Goal: Transaction & Acquisition: Download file/media

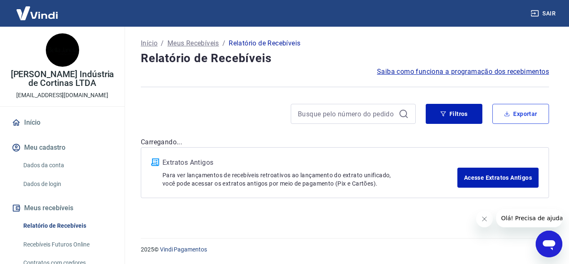
click at [535, 114] on button "Exportar" at bounding box center [521, 114] width 57 height 20
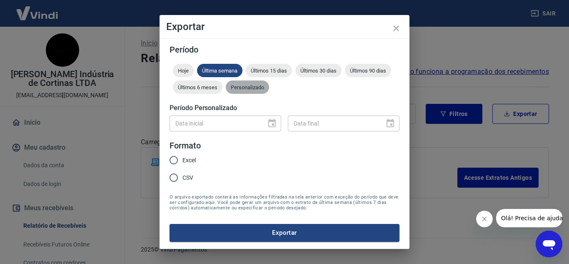
click at [253, 83] on div "Personalizado" at bounding box center [247, 86] width 43 height 13
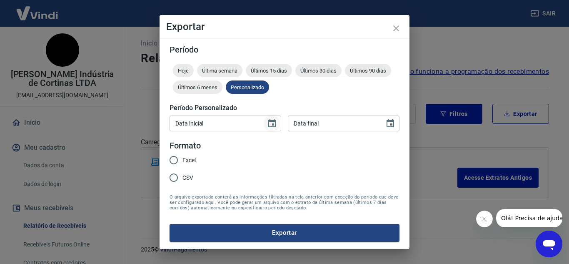
click at [273, 125] on icon "Choose date" at bounding box center [272, 123] width 8 height 8
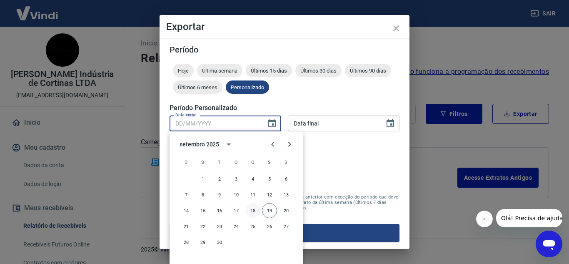
click at [250, 207] on button "18" at bounding box center [252, 210] width 15 height 15
type input "[DATE]"
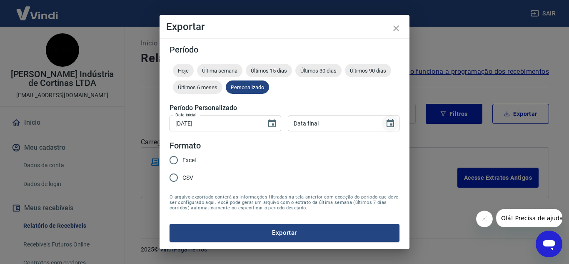
click at [391, 127] on icon "Choose date" at bounding box center [391, 123] width 8 height 8
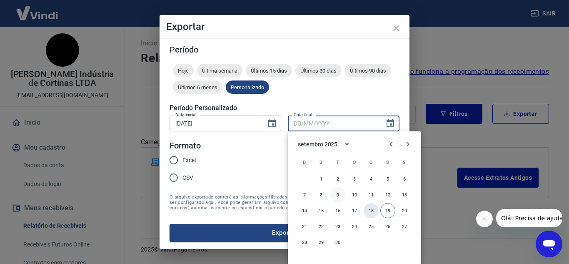
click at [373, 209] on button "18" at bounding box center [371, 210] width 15 height 15
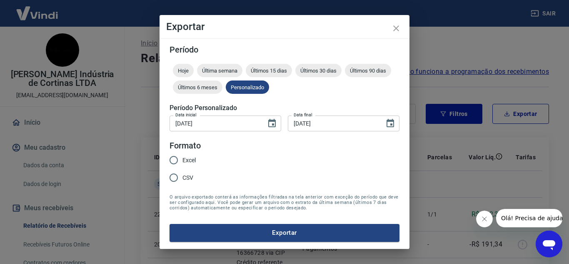
type input "[DATE]"
click at [193, 160] on span "Excel" at bounding box center [189, 160] width 13 height 9
click at [183, 160] on input "Excel" at bounding box center [174, 160] width 18 height 18
radio input "true"
click at [296, 235] on button "Exportar" at bounding box center [285, 233] width 230 height 18
